Goal: Find specific page/section: Find specific page/section

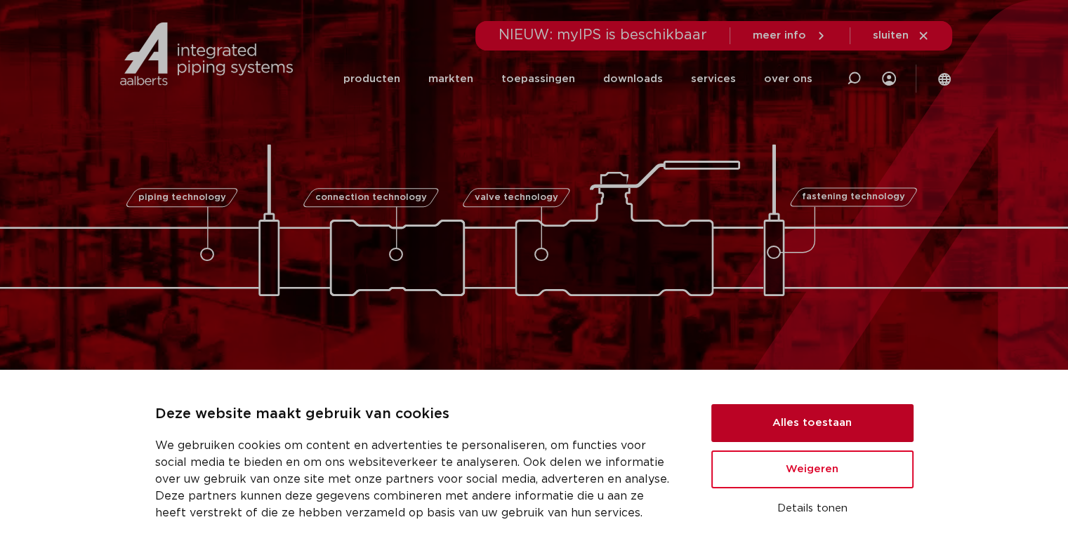
click at [843, 426] on button "Alles toestaan" at bounding box center [812, 424] width 202 height 38
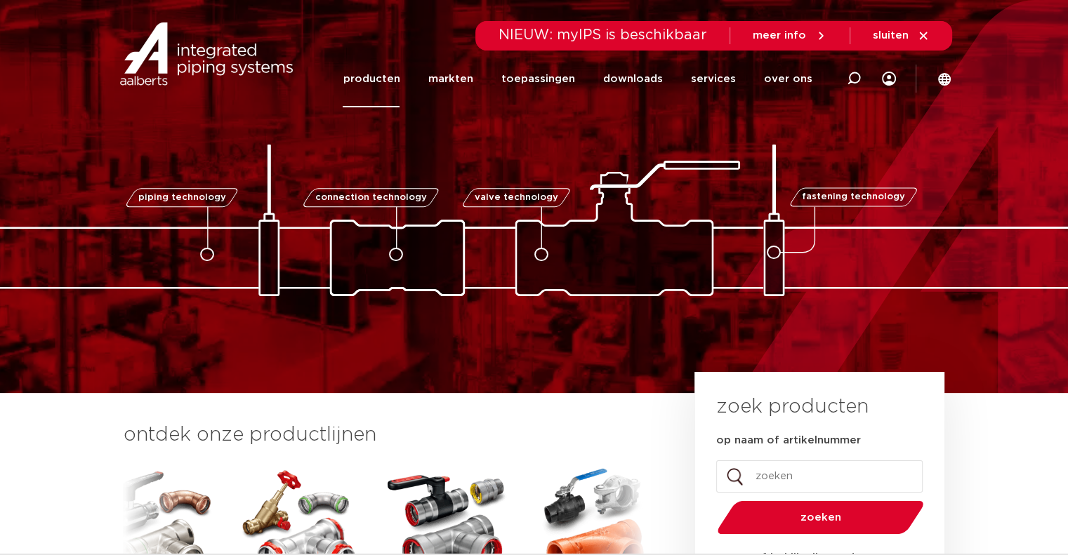
click at [371, 75] on link "producten" at bounding box center [371, 79] width 57 height 57
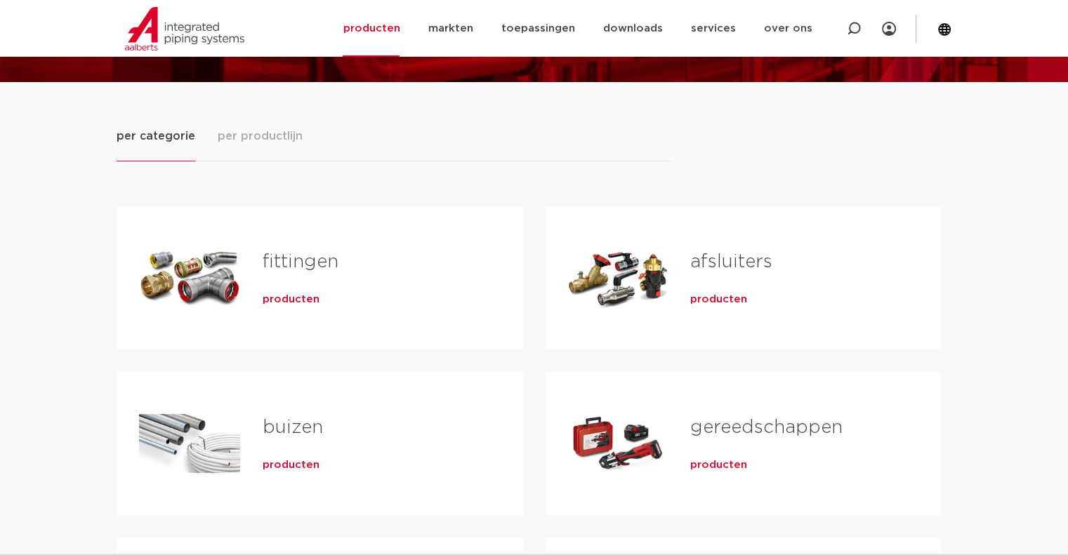
scroll to position [140, 0]
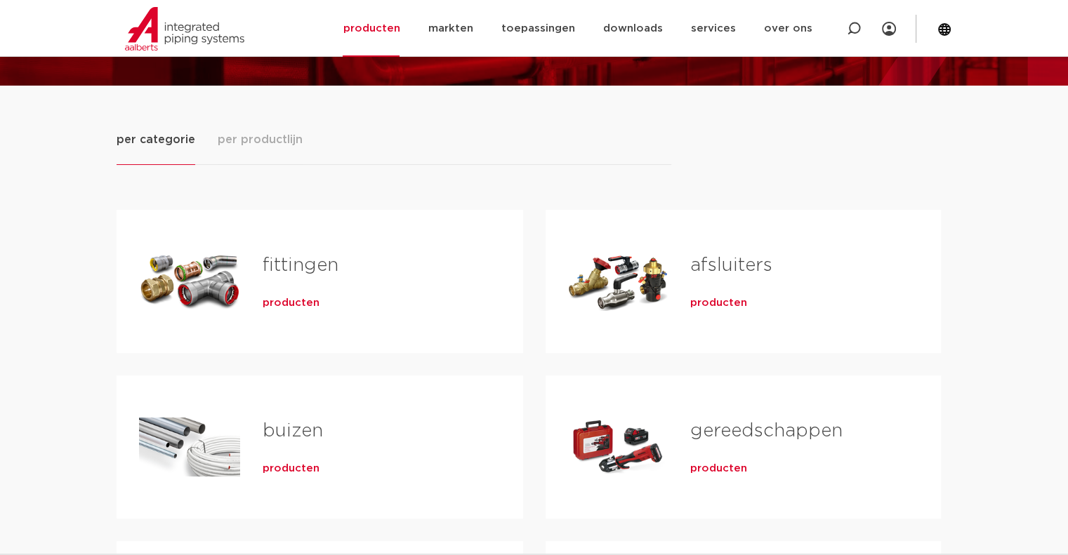
click at [357, 232] on div "fittingen producten" at bounding box center [370, 281] width 261 height 98
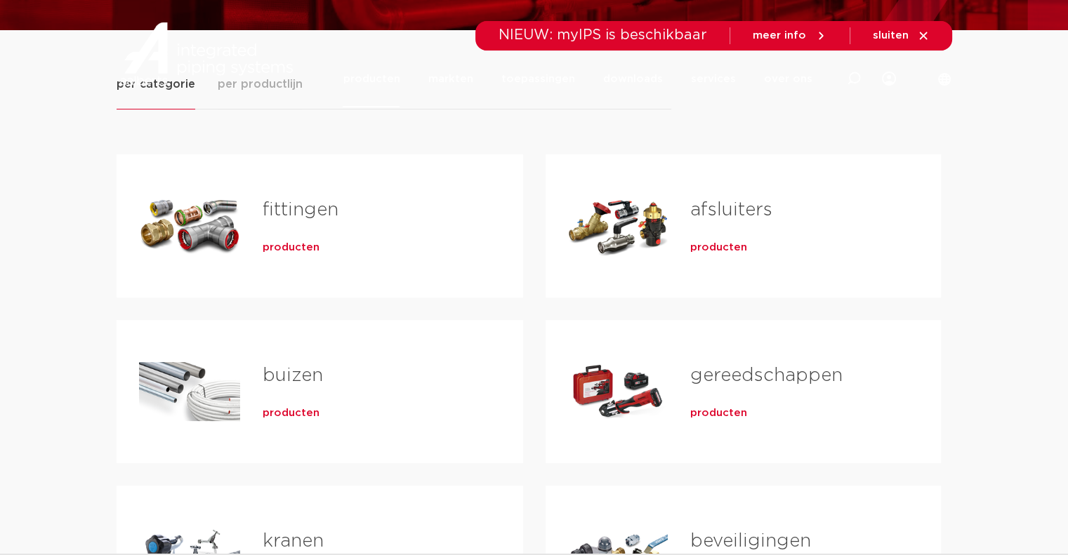
scroll to position [0, 0]
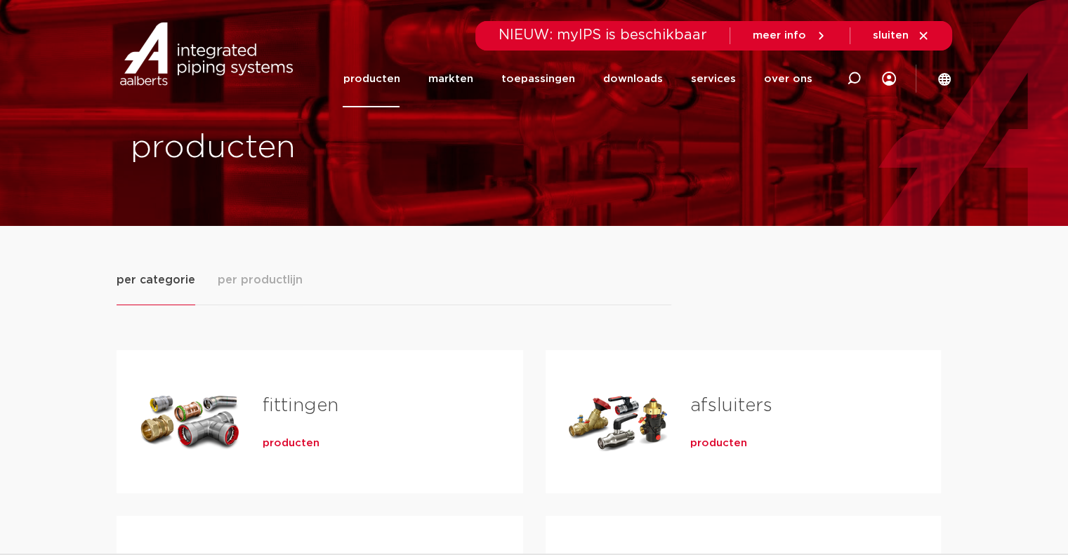
click at [222, 279] on span "per productlijn" at bounding box center [260, 280] width 85 height 17
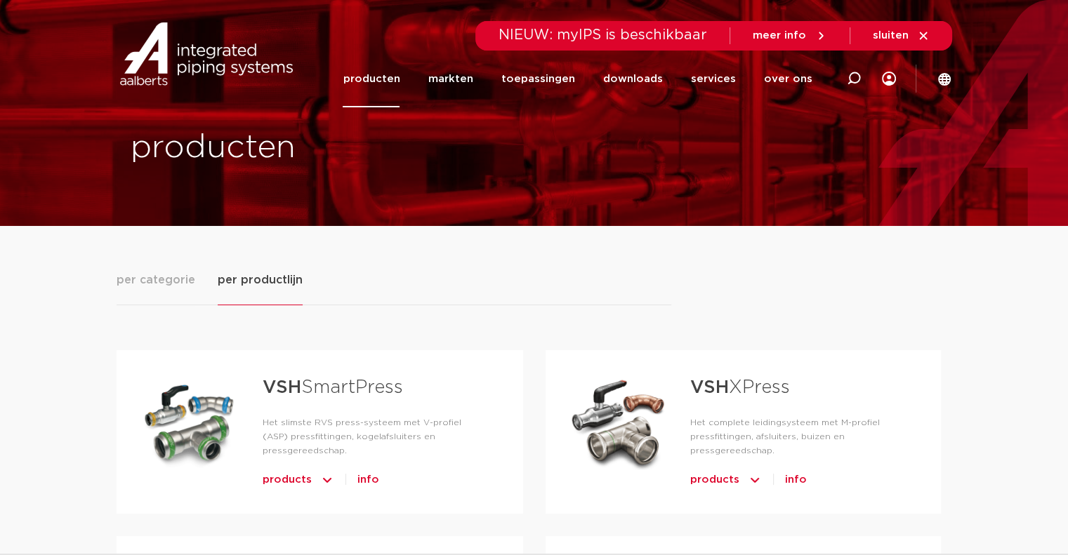
click at [592, 300] on div "per categorie per productlijn" at bounding box center [394, 288] width 555 height 34
